Goal: Task Accomplishment & Management: Use online tool/utility

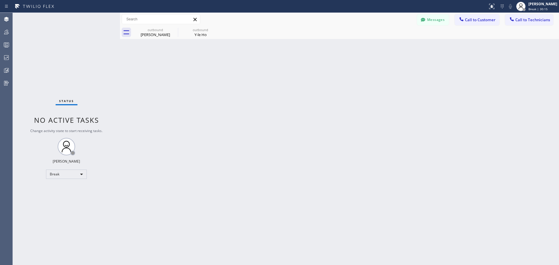
click at [0, 0] on icon at bounding box center [0, 0] width 0 height 0
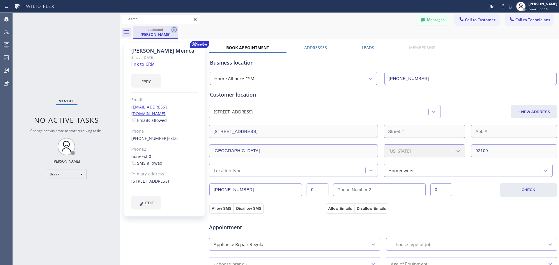
click at [175, 29] on icon at bounding box center [174, 29] width 7 height 7
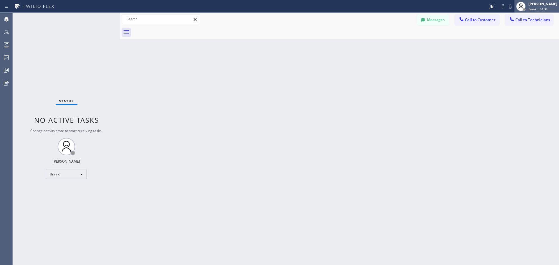
click at [534, 10] on span "Break | 44:38" at bounding box center [538, 9] width 19 height 4
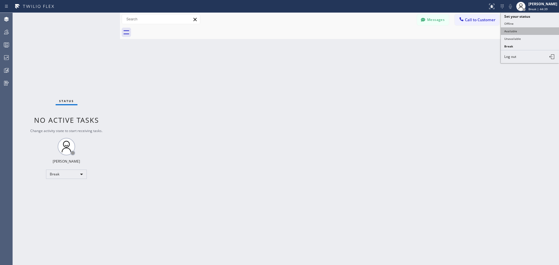
click at [535, 32] on button "Available" at bounding box center [530, 31] width 58 height 8
click at [465, 22] on div at bounding box center [461, 19] width 7 height 7
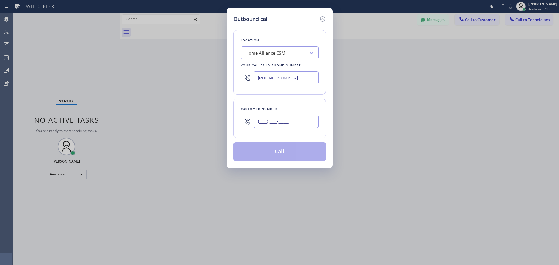
click at [279, 124] on input "(___) ___-____" at bounding box center [286, 121] width 65 height 13
paste input "323) 707-5097"
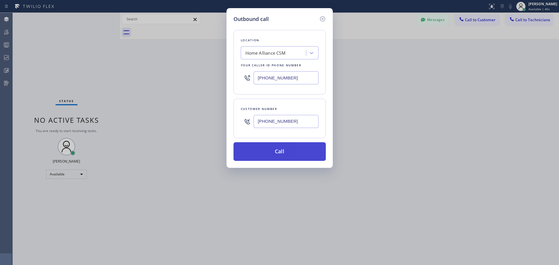
type input "[PHONE_NUMBER]"
click at [285, 150] on button "Call" at bounding box center [280, 151] width 92 height 19
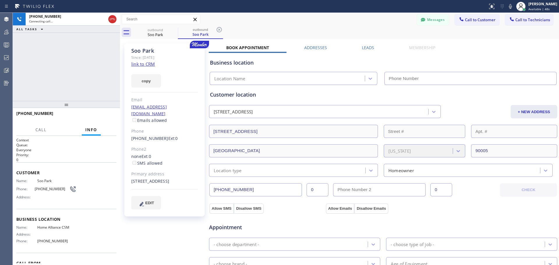
type input "[PHONE_NUMBER]"
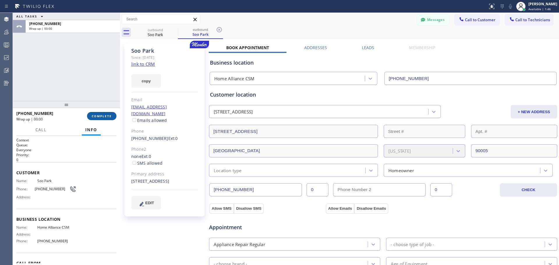
click at [102, 116] on span "COMPLETE" at bounding box center [102, 116] width 20 height 4
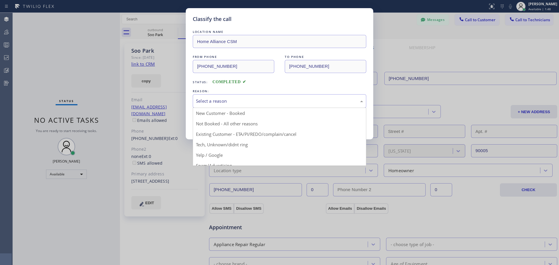
click at [309, 106] on div "Select a reason" at bounding box center [280, 101] width 174 height 14
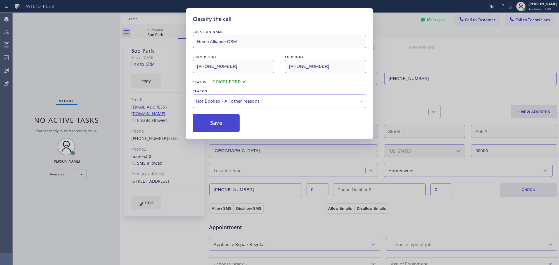
click at [223, 128] on button "Save" at bounding box center [216, 123] width 47 height 19
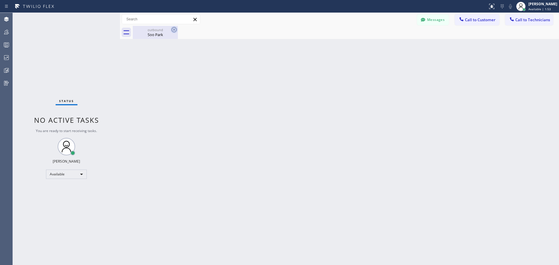
click at [175, 30] on icon at bounding box center [174, 29] width 7 height 7
click at [175, 30] on icon at bounding box center [174, 29] width 5 height 5
click at [548, 8] on span "Available | 7:50" at bounding box center [540, 9] width 22 height 4
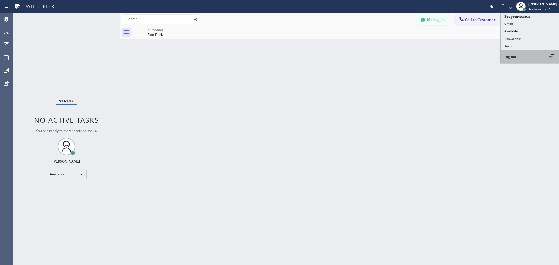
click at [520, 57] on button "Log out" at bounding box center [530, 56] width 58 height 13
